Goal: Navigation & Orientation: Find specific page/section

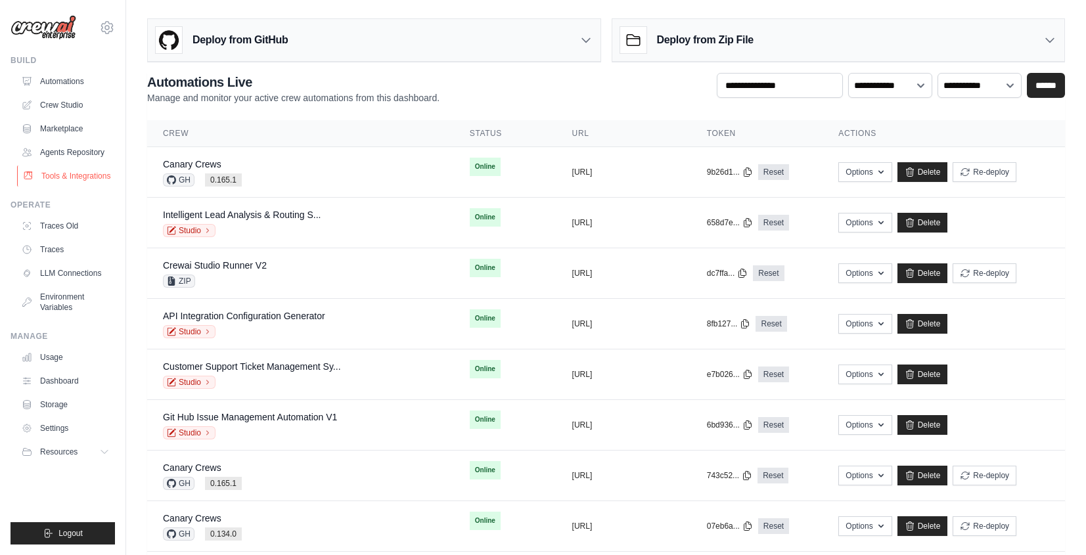
click at [99, 174] on link "Tools & Integrations" at bounding box center [66, 176] width 99 height 21
